Goal: Find specific page/section: Find specific page/section

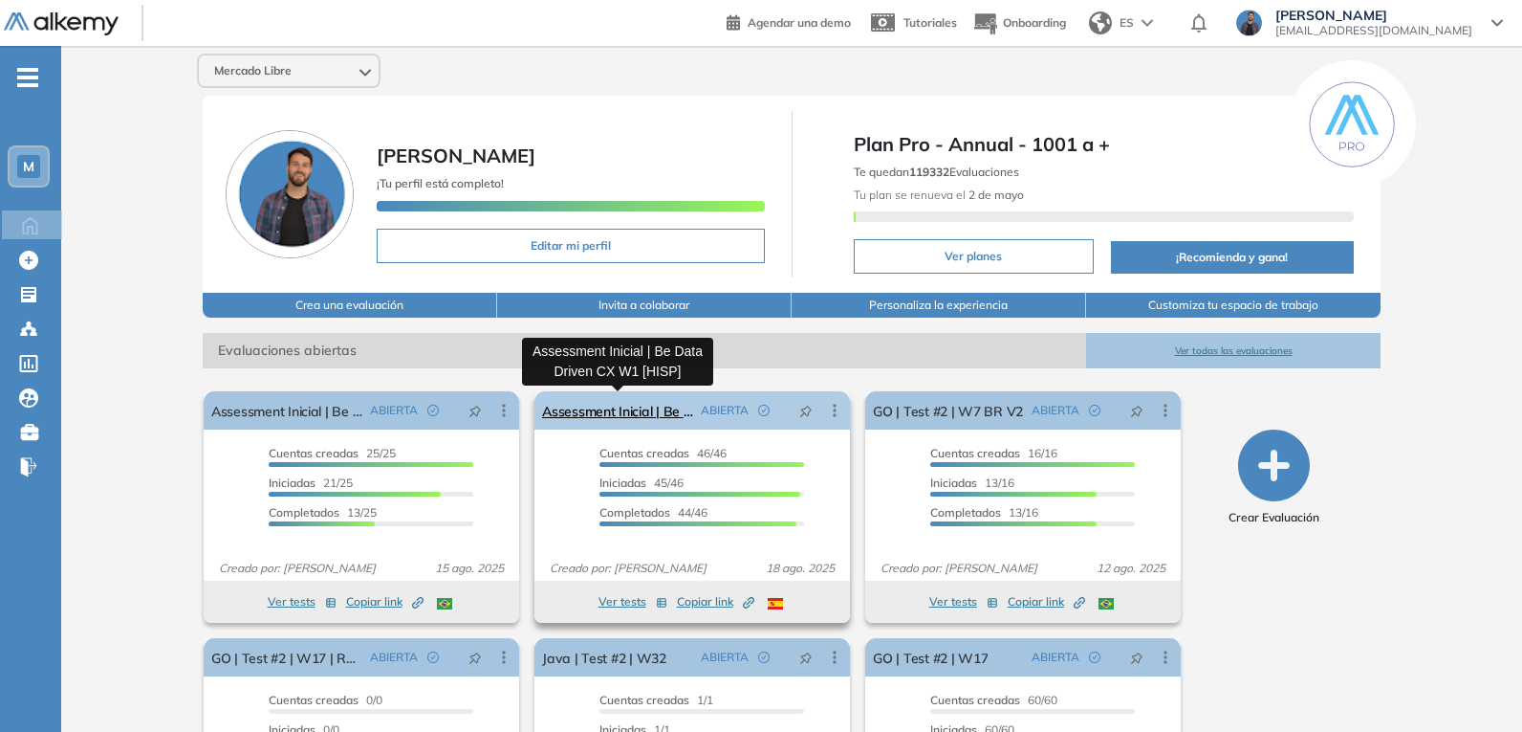
click at [649, 407] on link "Assessment Inicial | Be Data Driven CX W1 [HISP]" at bounding box center [617, 410] width 151 height 38
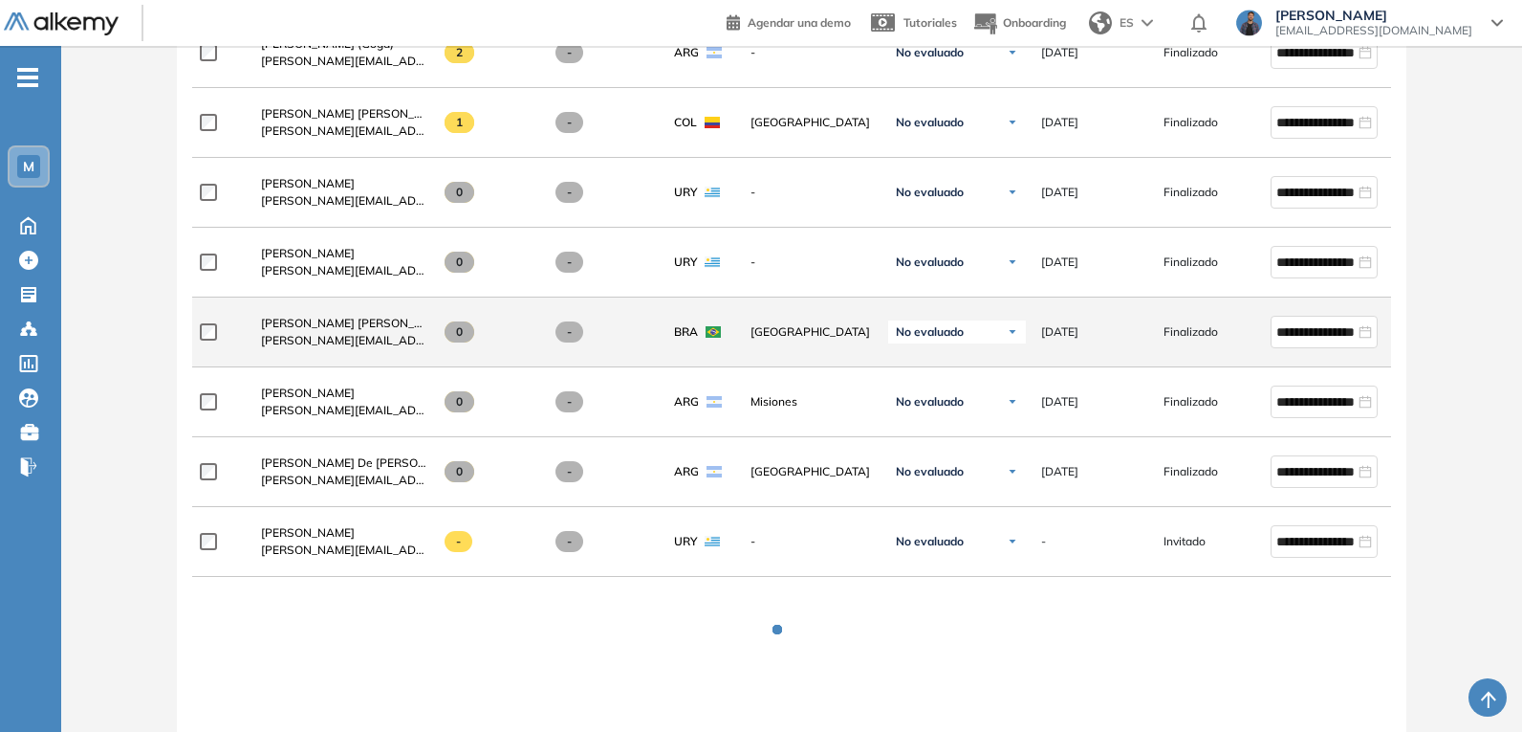
scroll to position [3551, 0]
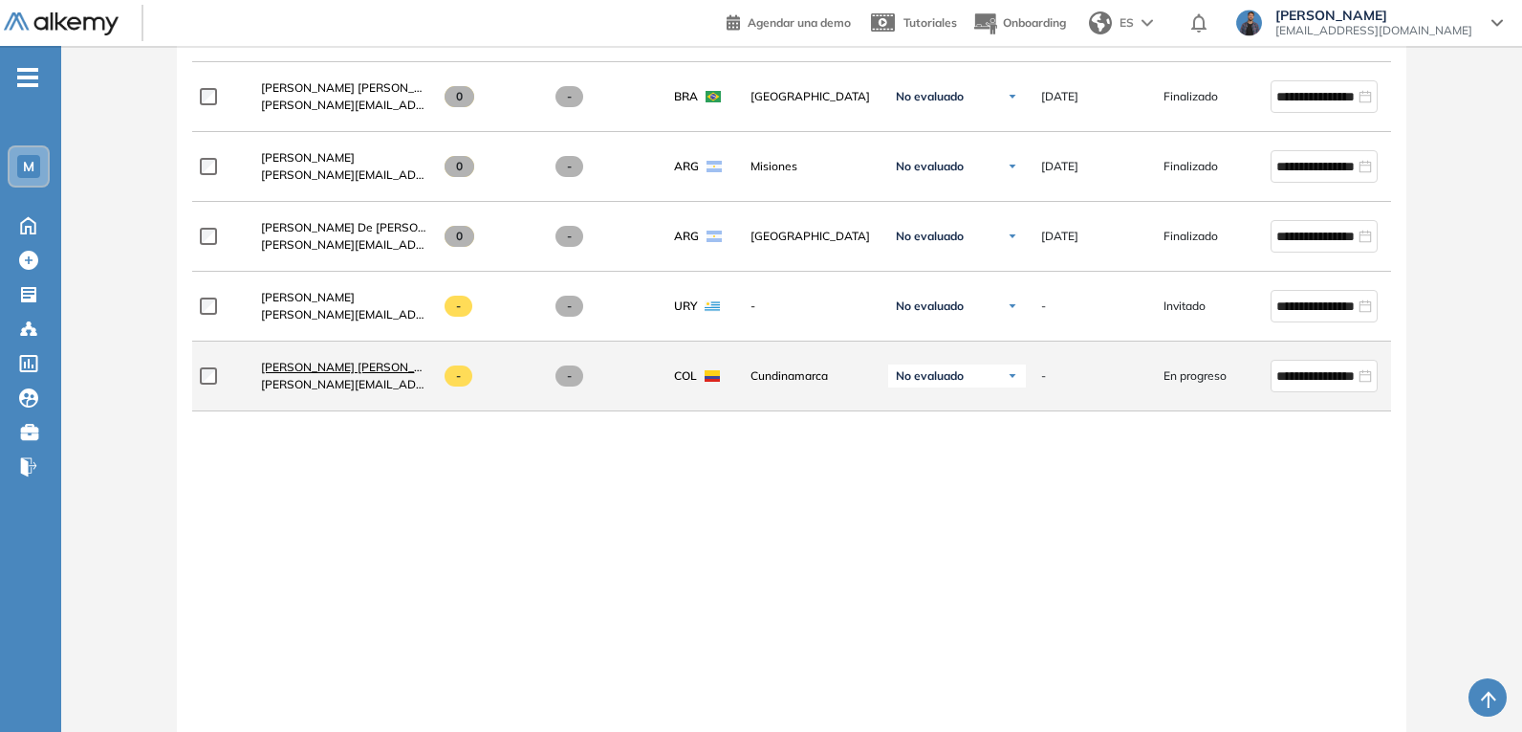
drag, startPoint x: 351, startPoint y: 373, endPoint x: 320, endPoint y: 378, distance: 31.0
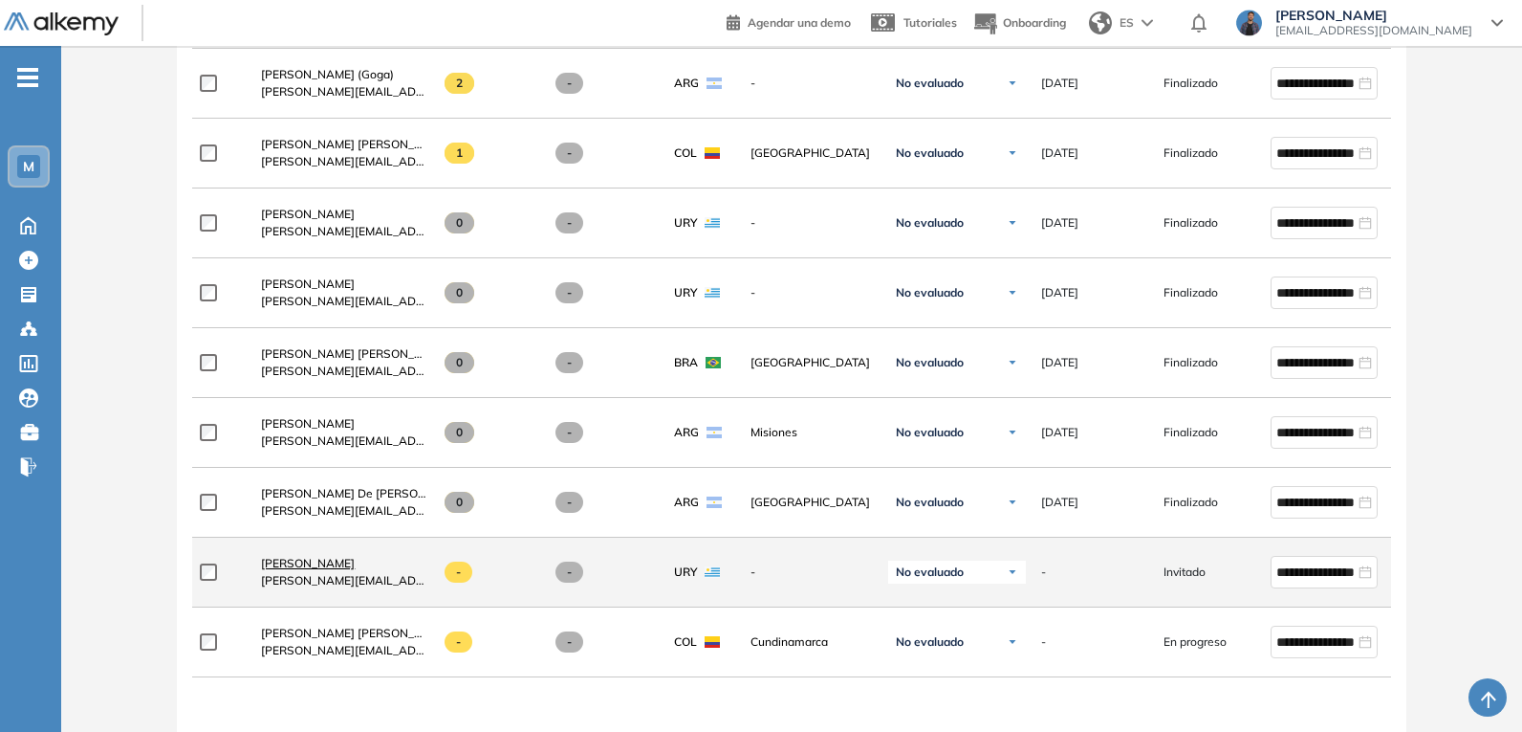
scroll to position [3318, 0]
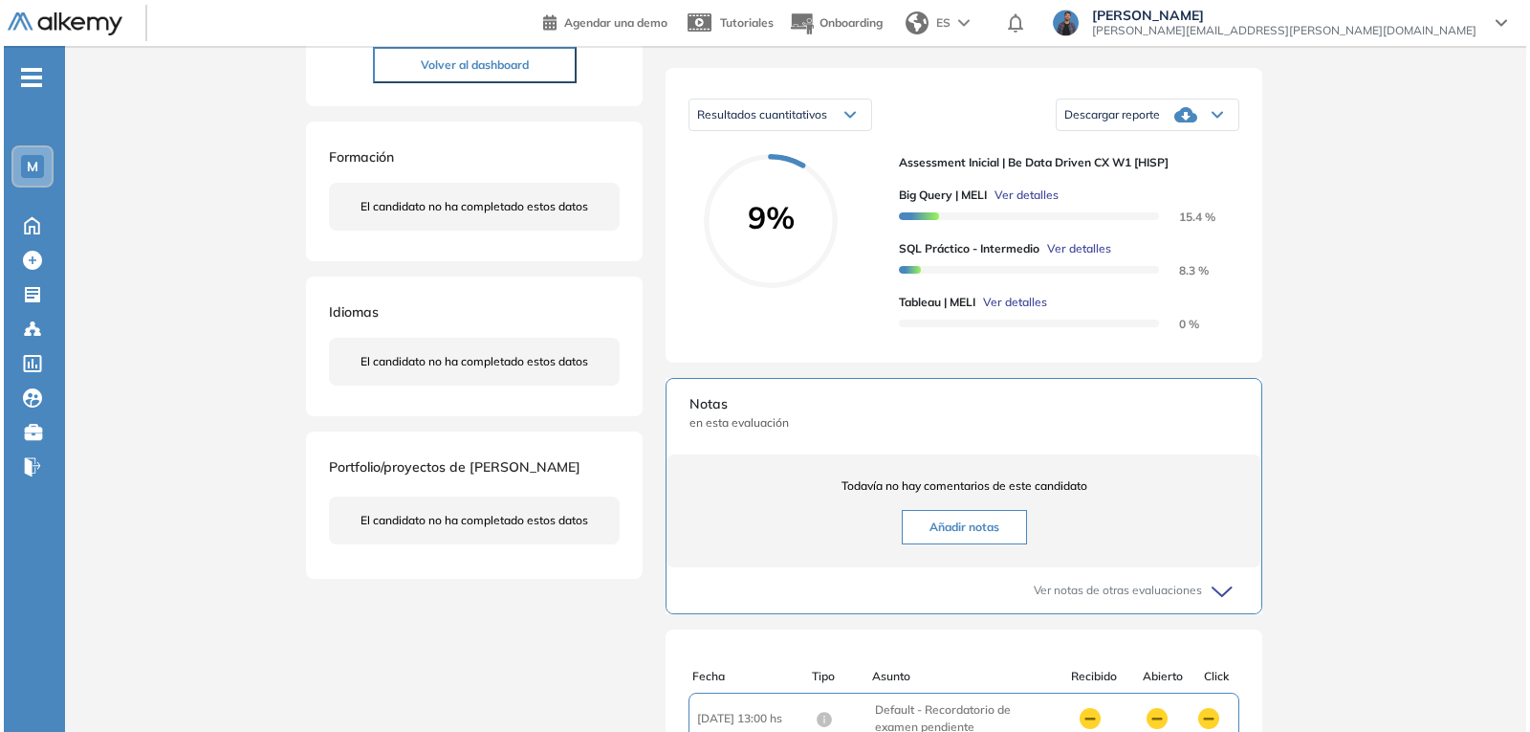
scroll to position [273, 0]
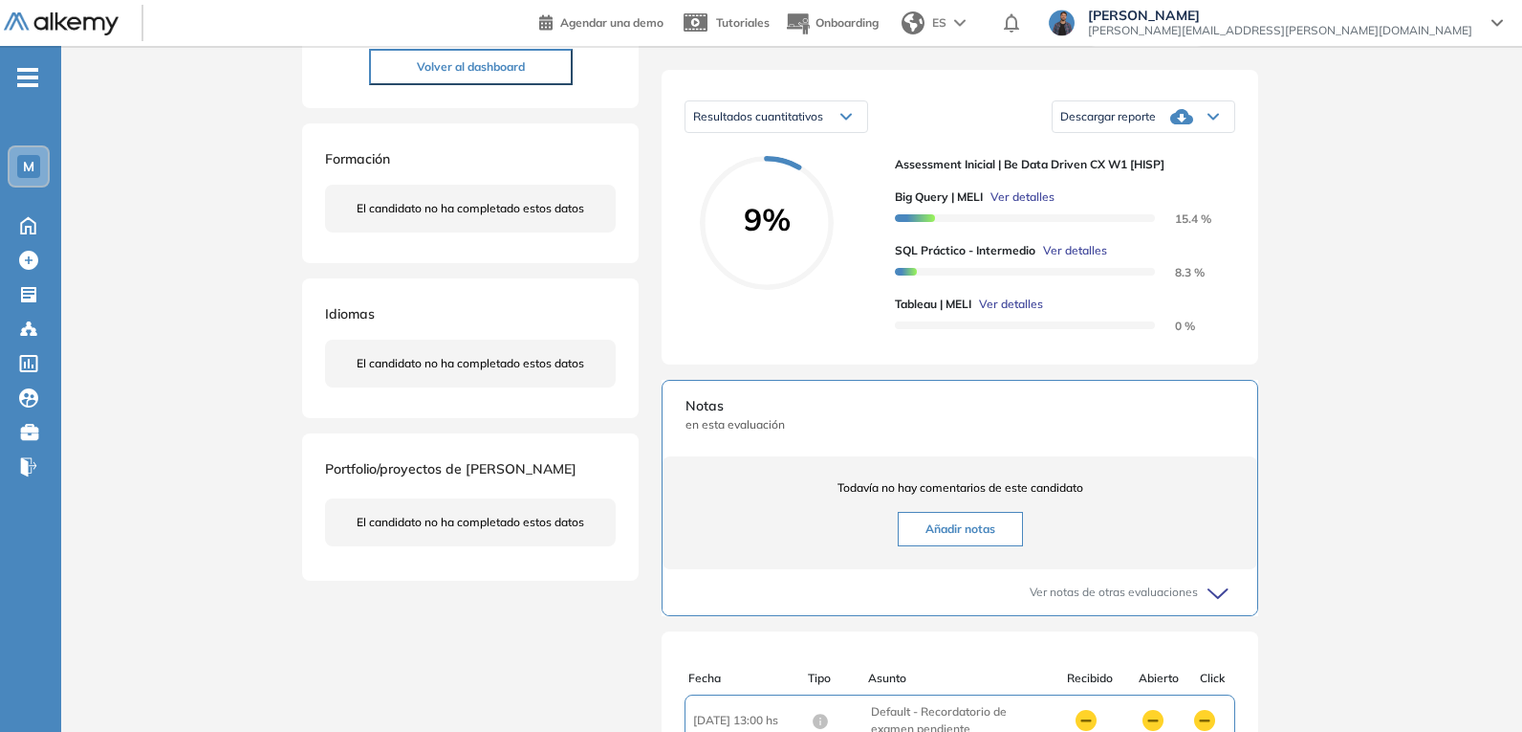
click at [1014, 313] on span "Ver detalles" at bounding box center [1011, 304] width 64 height 17
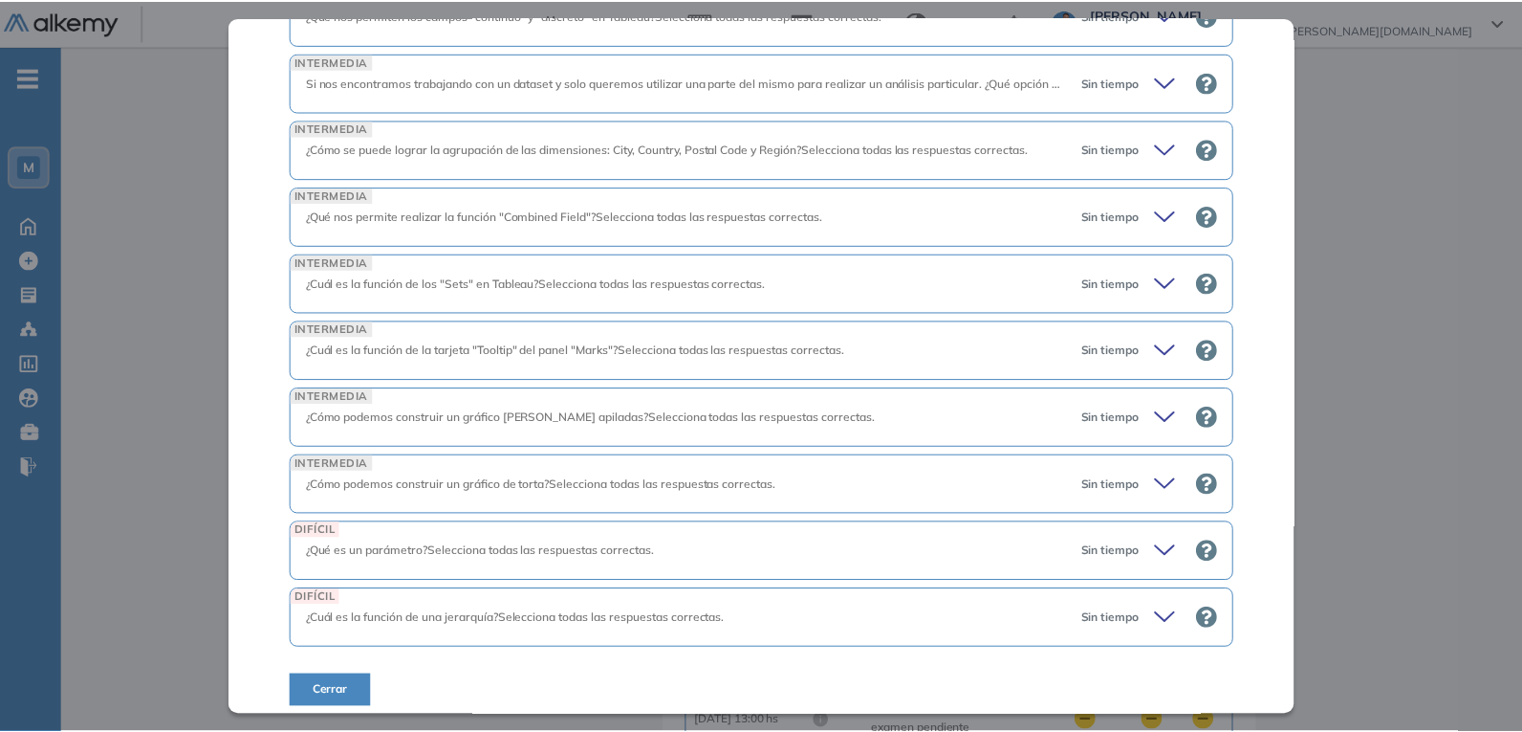
scroll to position [287, 0]
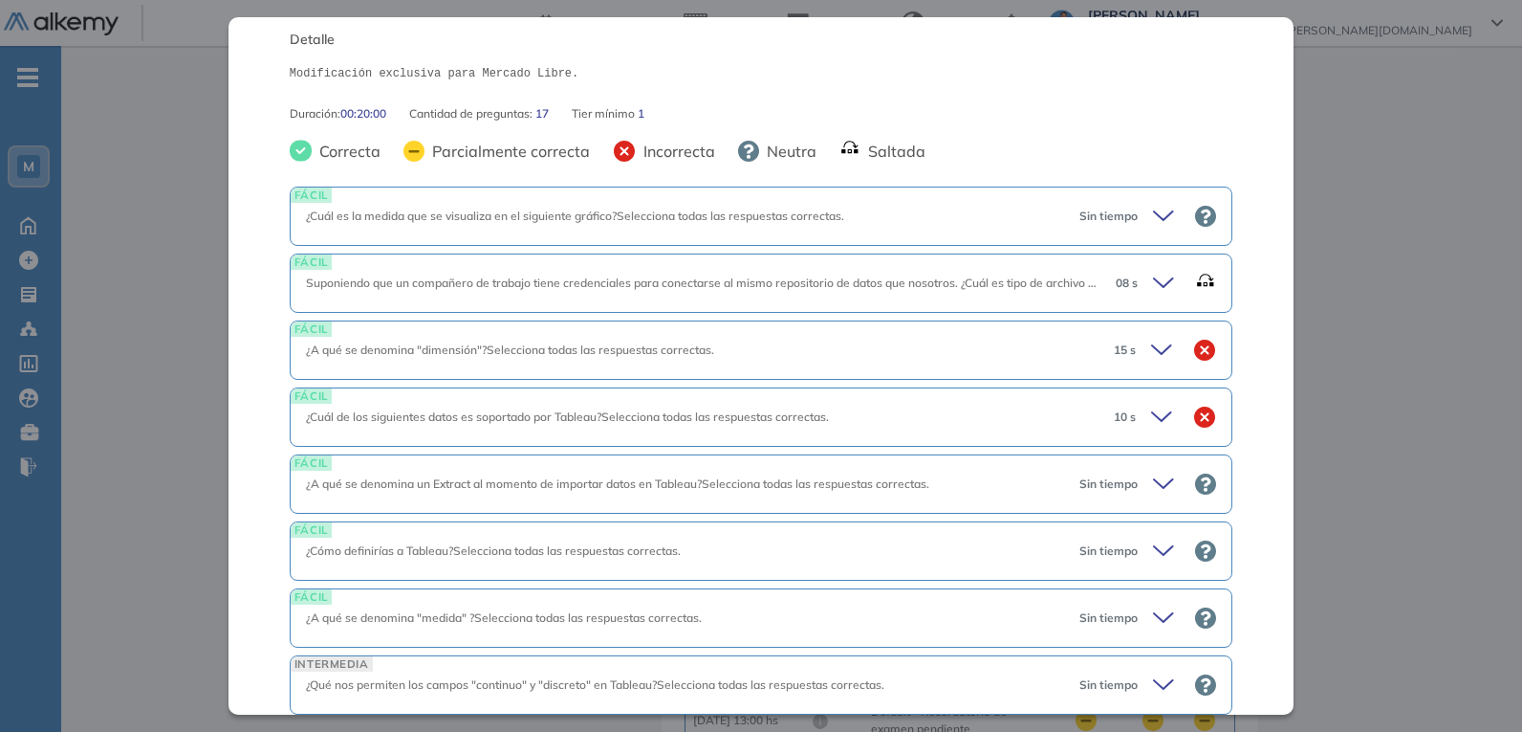
click at [1326, 366] on div "Inicio Alkymetrics Evaluaciones Dashboard Candidato Tableau | MELI Intermedio I…" at bounding box center [791, 338] width 1461 height 1130
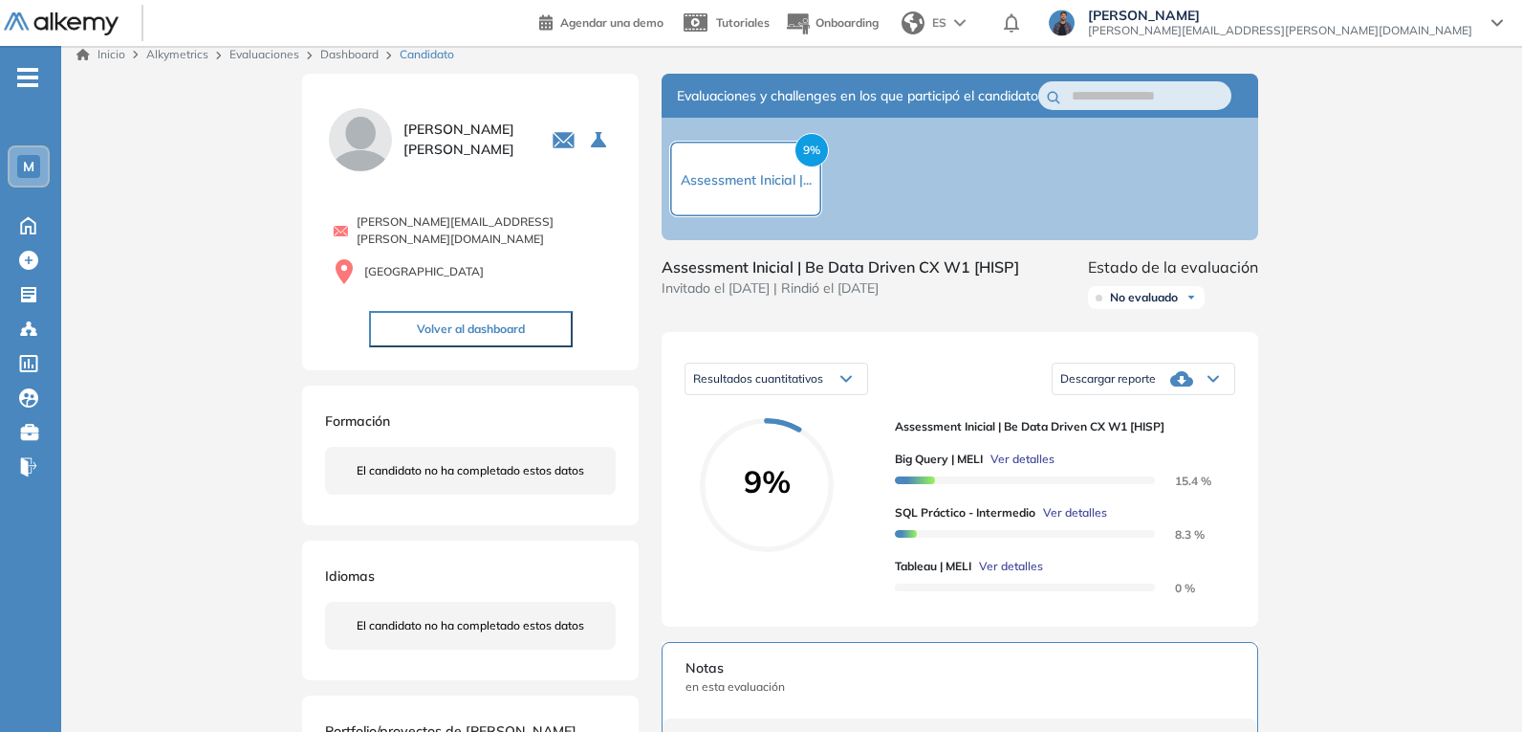
scroll to position [0, 0]
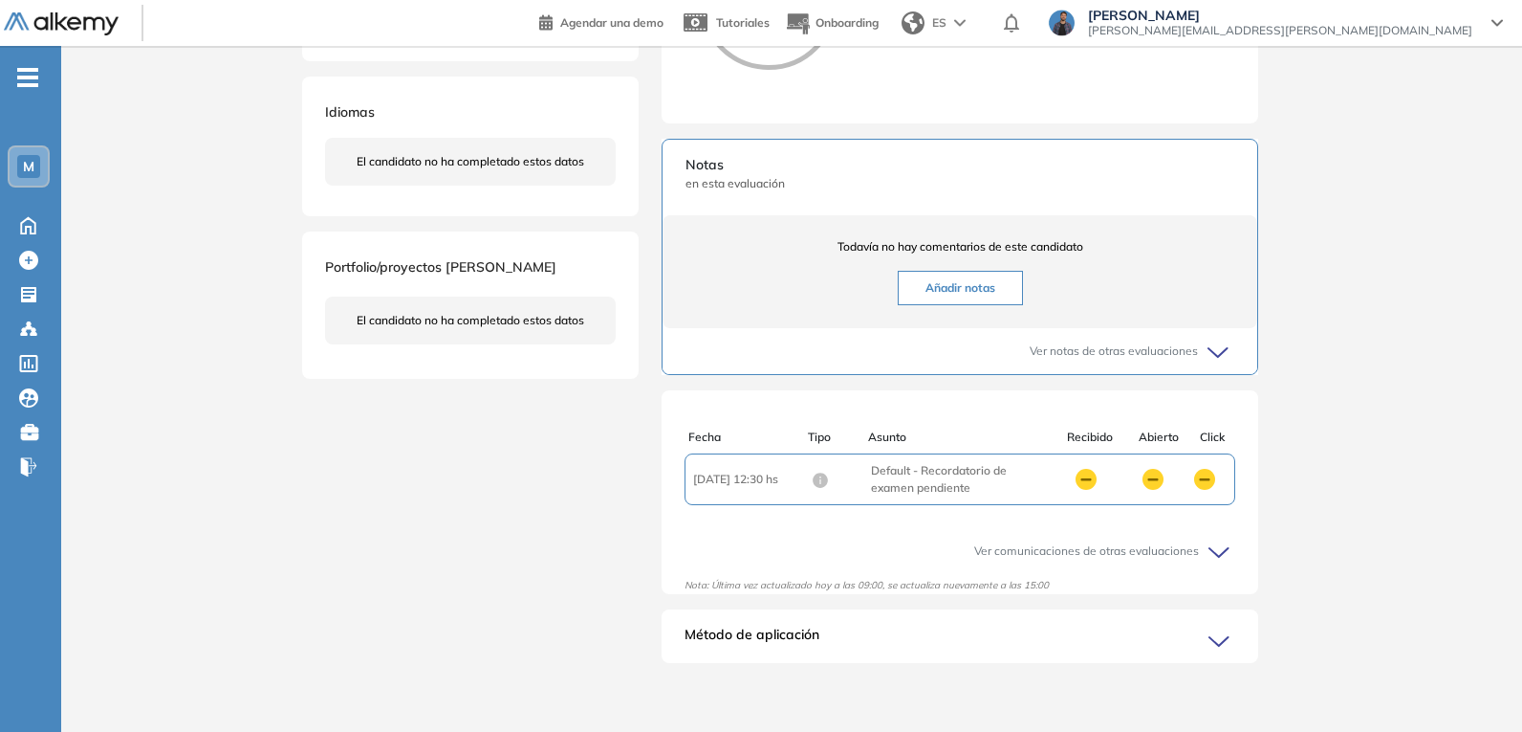
scroll to position [531, 0]
click at [944, 474] on span "Asunto : Default - Recordatorio de examen pendiente" at bounding box center [960, 479] width 178 height 34
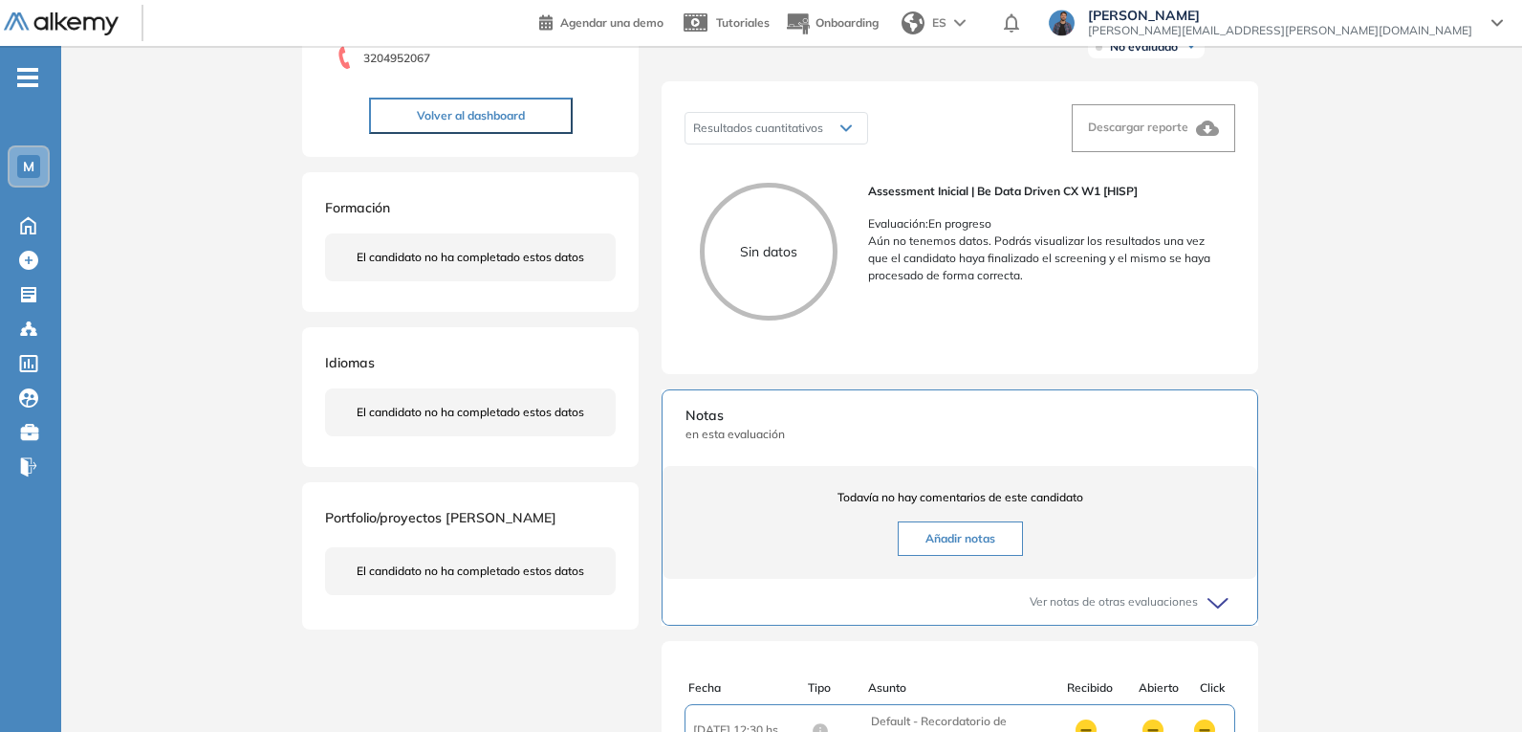
scroll to position [244, 0]
